Goal: Task Accomplishment & Management: Manage account settings

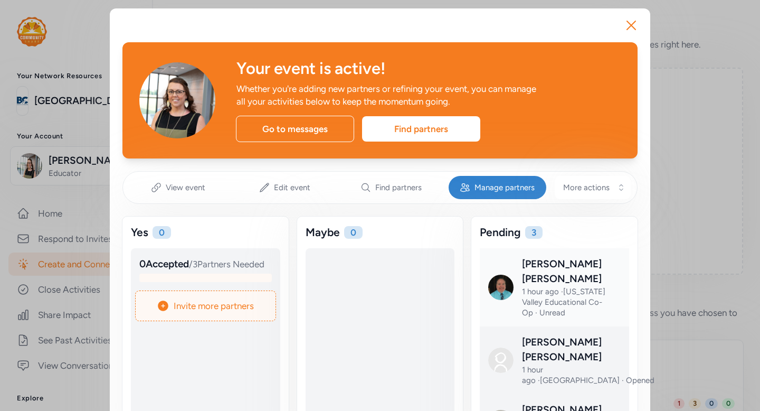
click at [552, 274] on div at bounding box center [562, 296] width 149 height 78
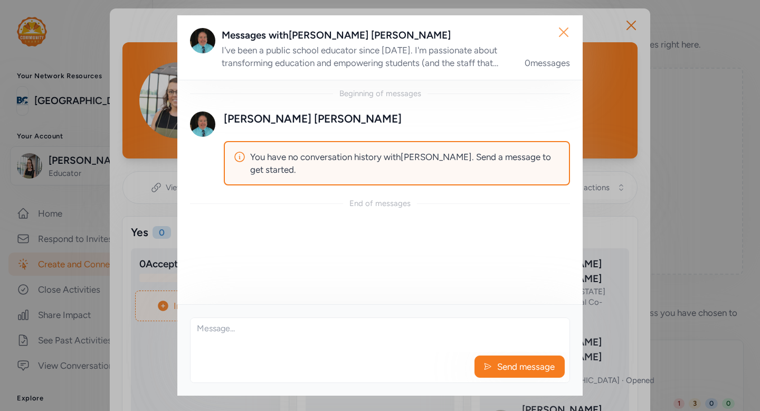
click at [569, 32] on icon "button" at bounding box center [563, 32] width 17 height 17
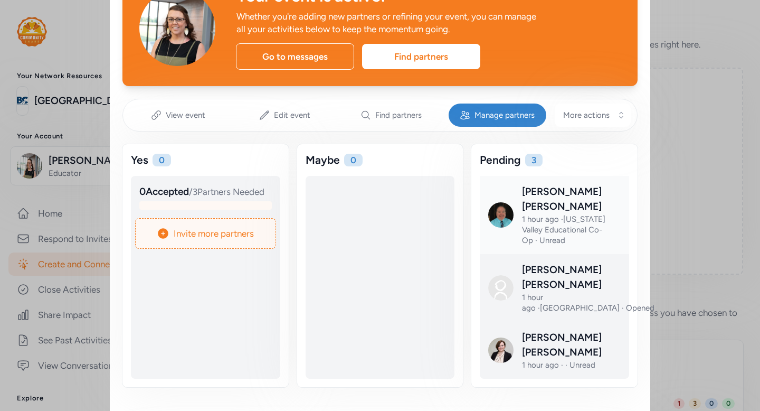
scroll to position [77, 0]
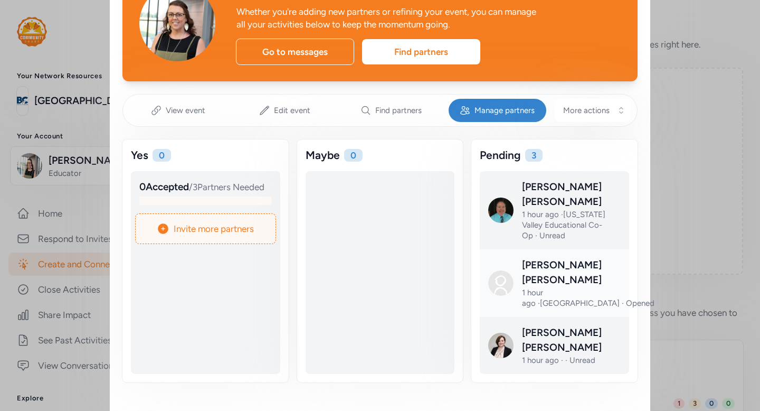
click at [560, 262] on div at bounding box center [562, 292] width 149 height 68
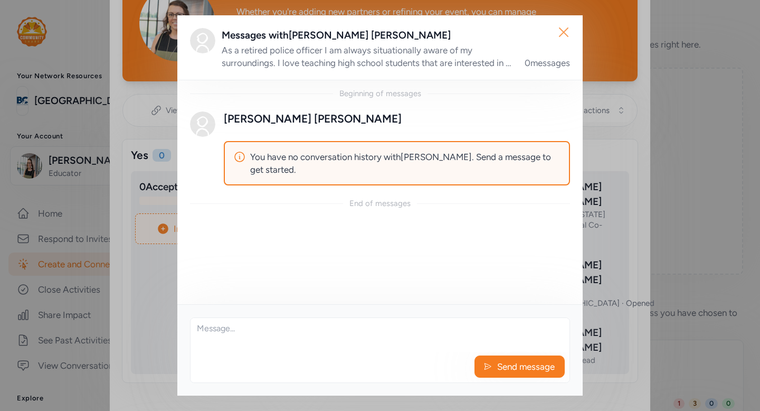
click at [565, 28] on icon "button" at bounding box center [563, 32] width 17 height 17
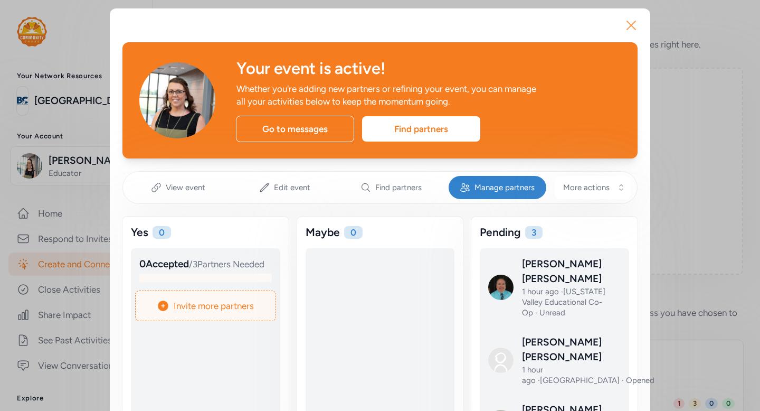
click at [631, 24] on icon "button" at bounding box center [631, 25] width 17 height 17
